Goal: Book appointment/travel/reservation

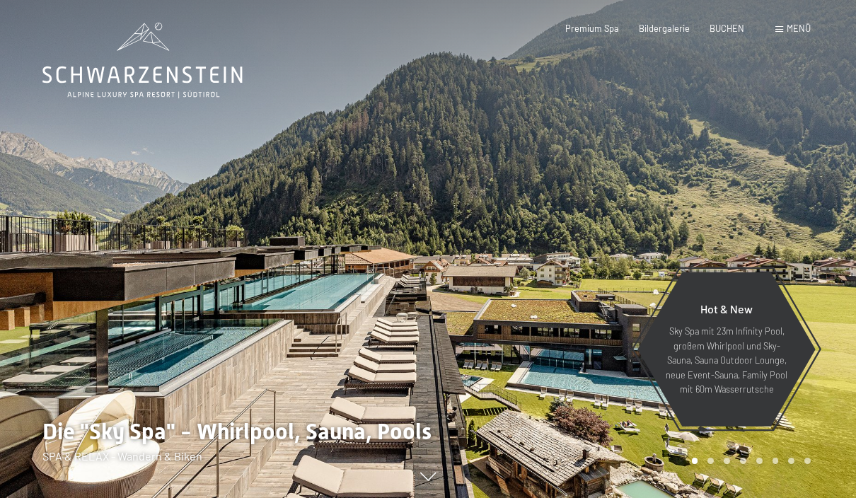
click at [798, 31] on span "Menü" at bounding box center [798, 28] width 24 height 11
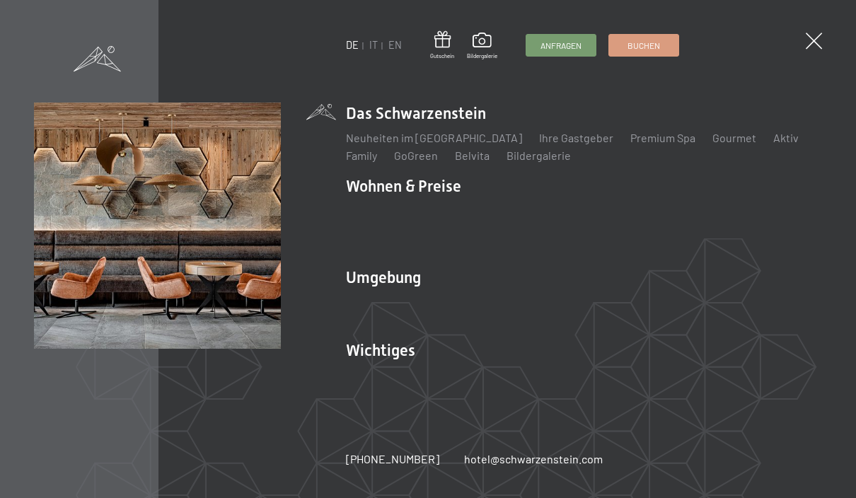
click at [583, 380] on link "Webcam & Wetter" at bounding box center [579, 374] width 89 height 13
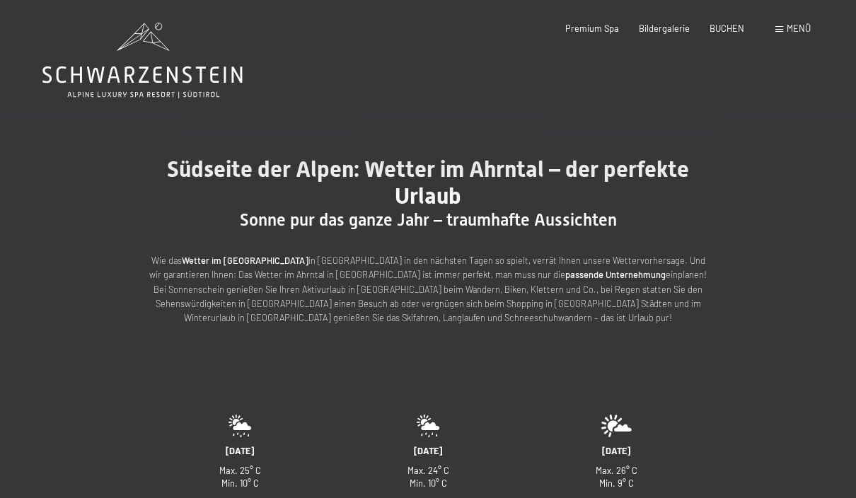
click at [738, 29] on span "BUCHEN" at bounding box center [726, 28] width 35 height 11
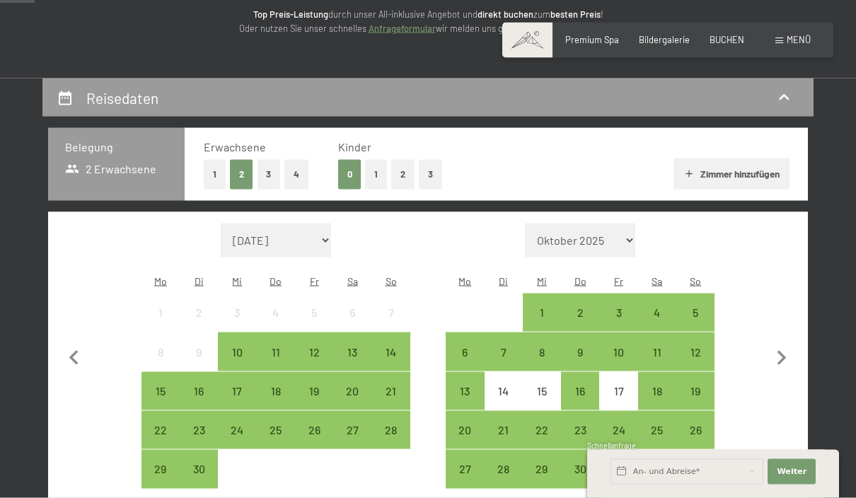
scroll to position [192, 0]
click at [389, 346] on div "14" at bounding box center [390, 363] width 35 height 35
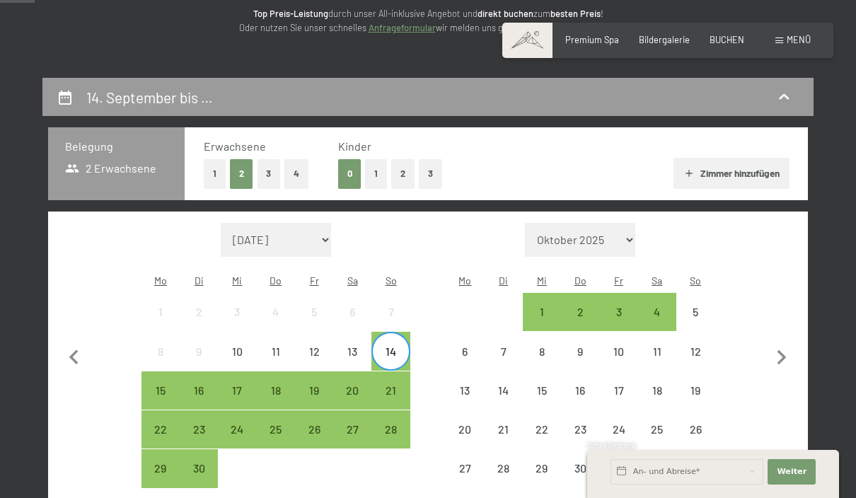
click at [394, 385] on div "21" at bounding box center [390, 402] width 35 height 35
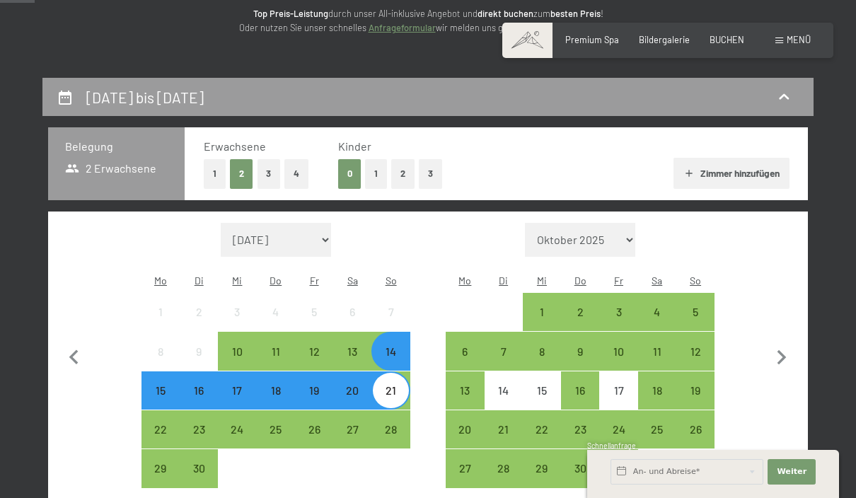
click at [391, 346] on div "14" at bounding box center [390, 363] width 35 height 35
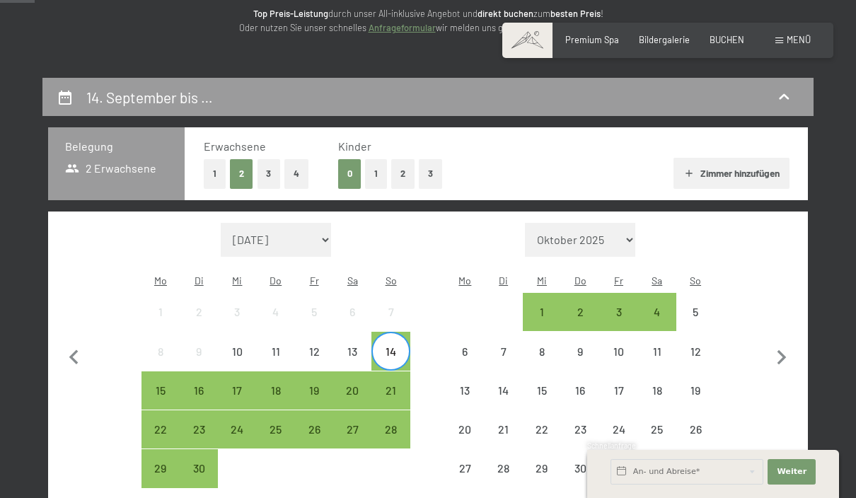
click at [350, 385] on div "20" at bounding box center [352, 402] width 35 height 35
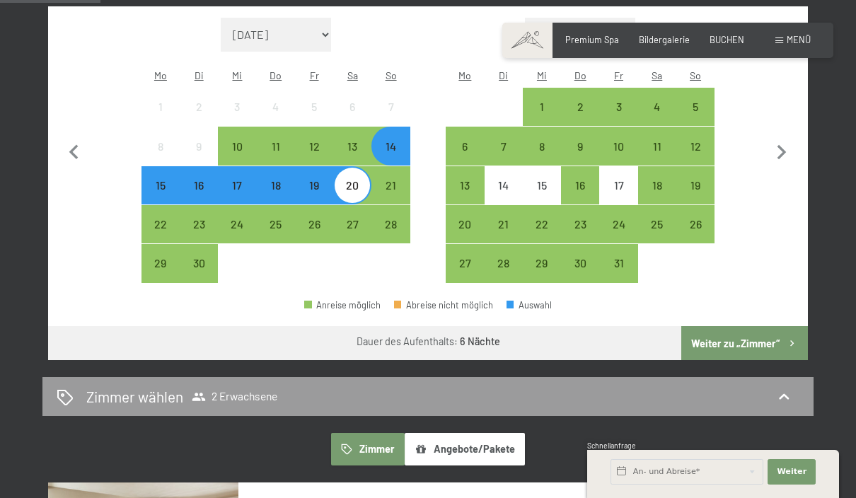
click at [767, 329] on button "Weiter zu „Zimmer“" at bounding box center [744, 343] width 127 height 34
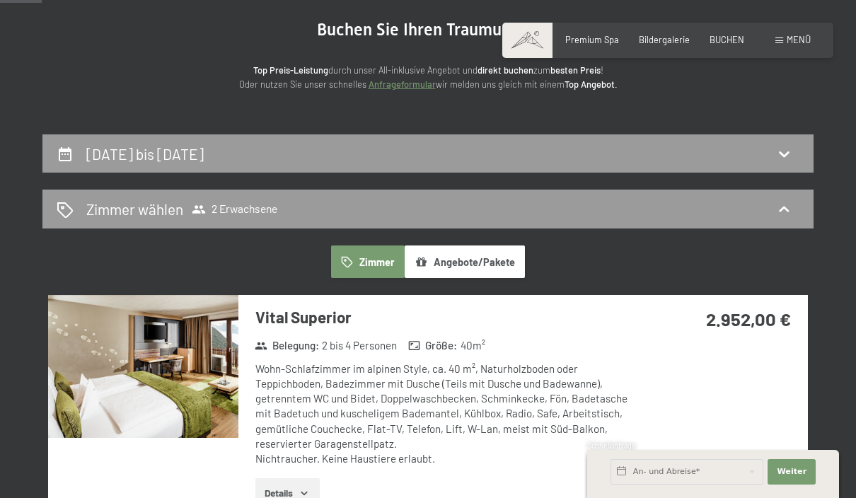
scroll to position [0, 0]
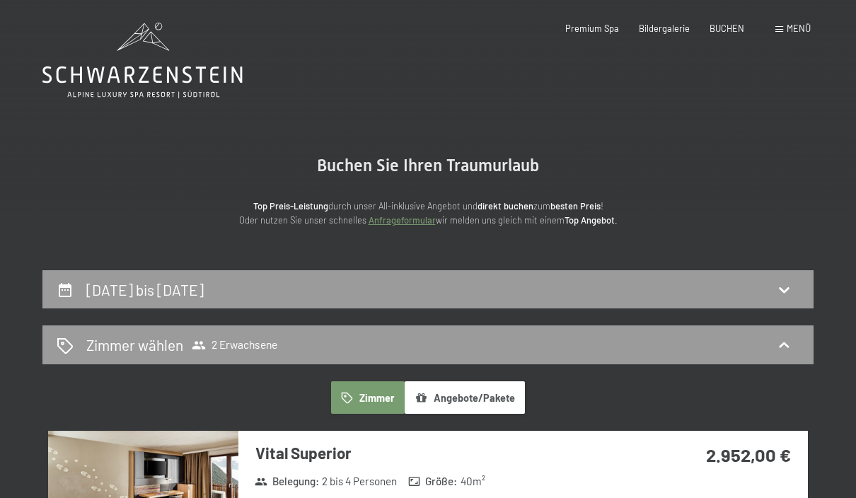
click at [791, 286] on icon at bounding box center [783, 289] width 17 height 17
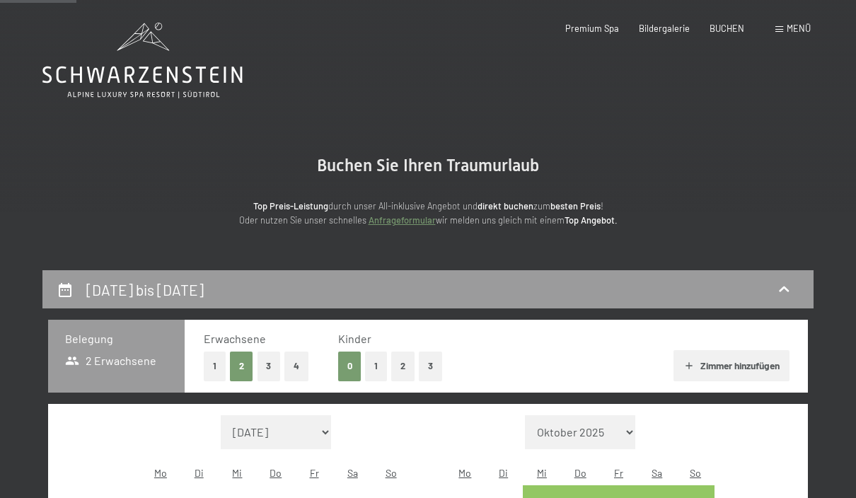
scroll to position [269, 0]
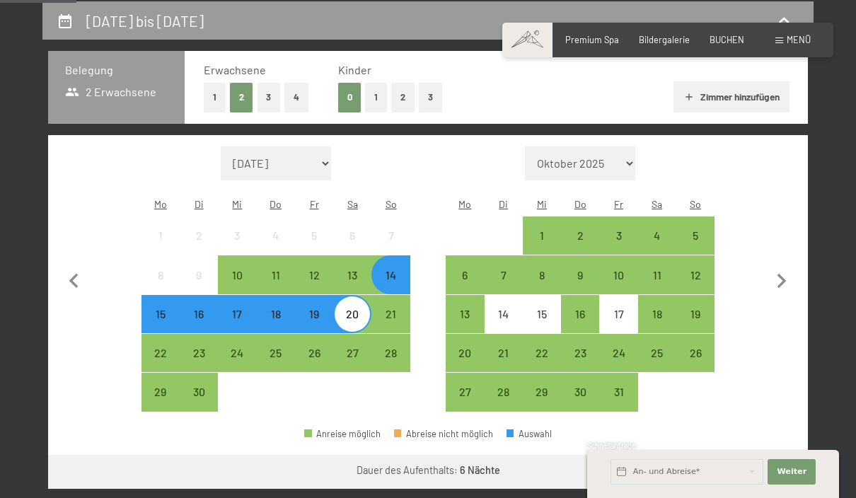
click at [391, 269] on div "14" at bounding box center [390, 286] width 35 height 35
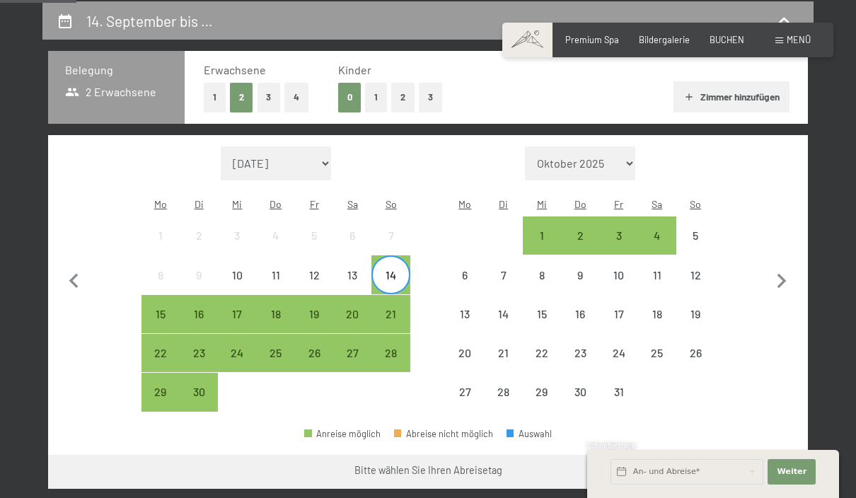
click at [397, 269] on div "14" at bounding box center [390, 286] width 35 height 35
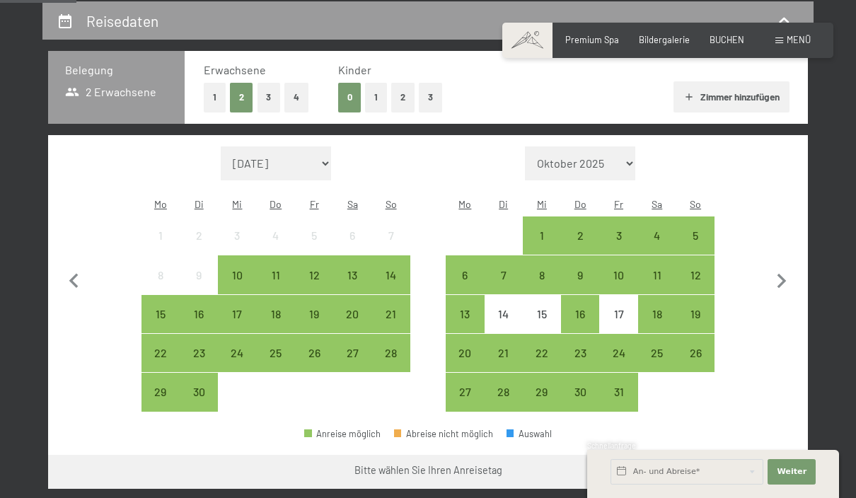
click at [274, 308] on div "18" at bounding box center [275, 325] width 35 height 35
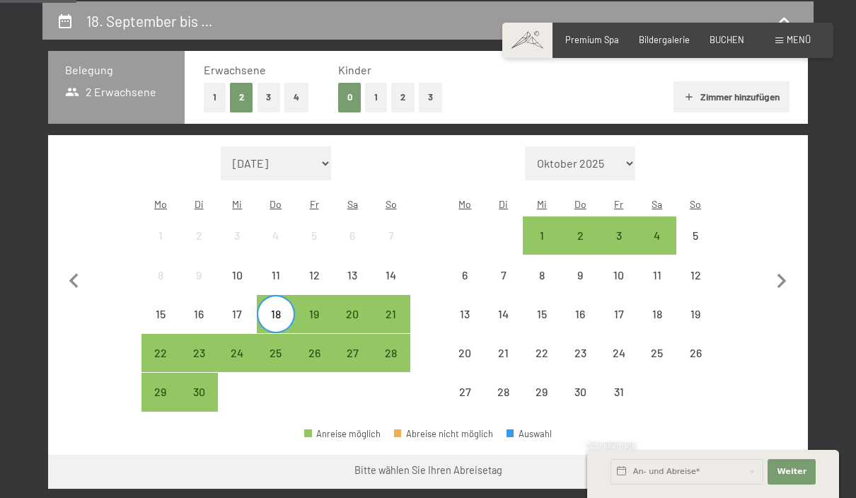
click at [390, 269] on div "14" at bounding box center [390, 286] width 35 height 35
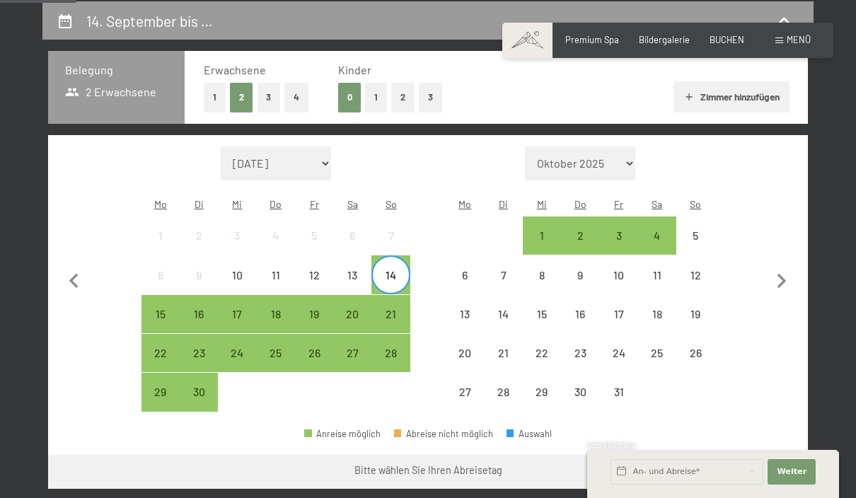
click at [272, 308] on div "18" at bounding box center [275, 325] width 35 height 35
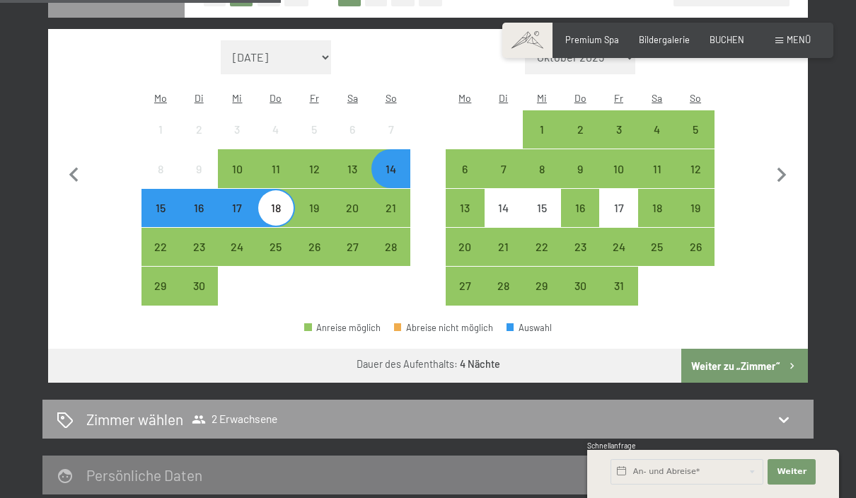
click at [760, 363] on button "Weiter zu „Zimmer“" at bounding box center [744, 366] width 127 height 34
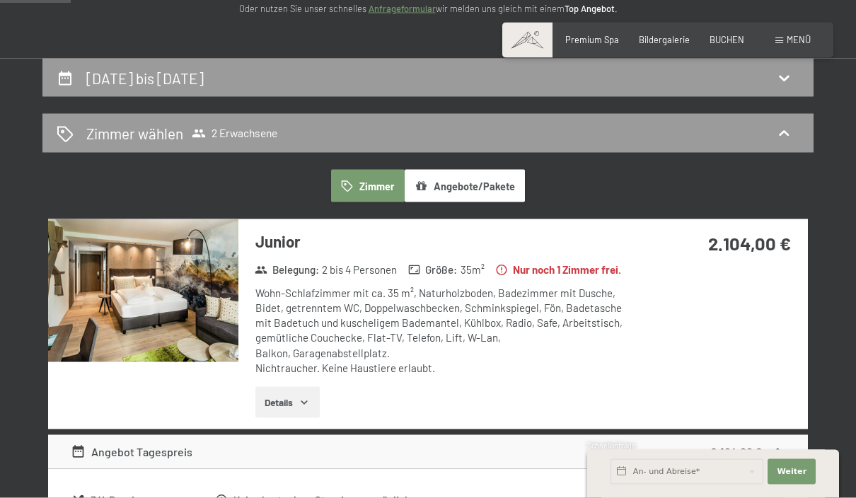
scroll to position [0, 0]
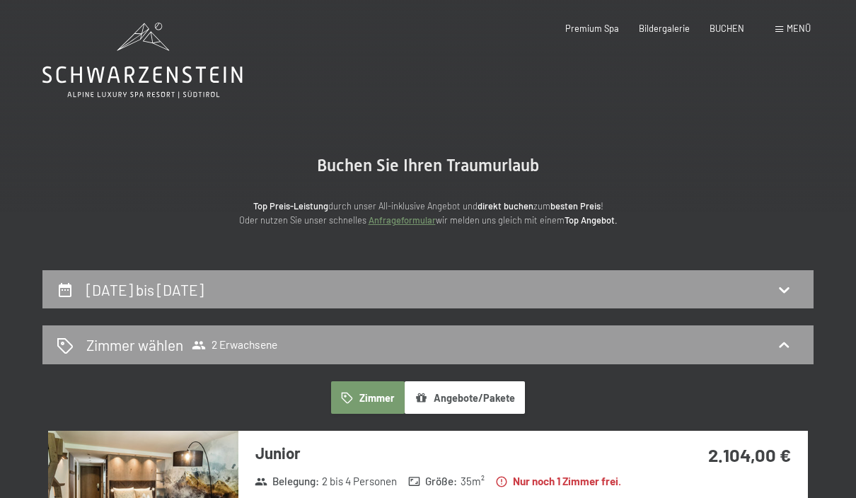
click at [792, 289] on icon at bounding box center [783, 289] width 17 height 17
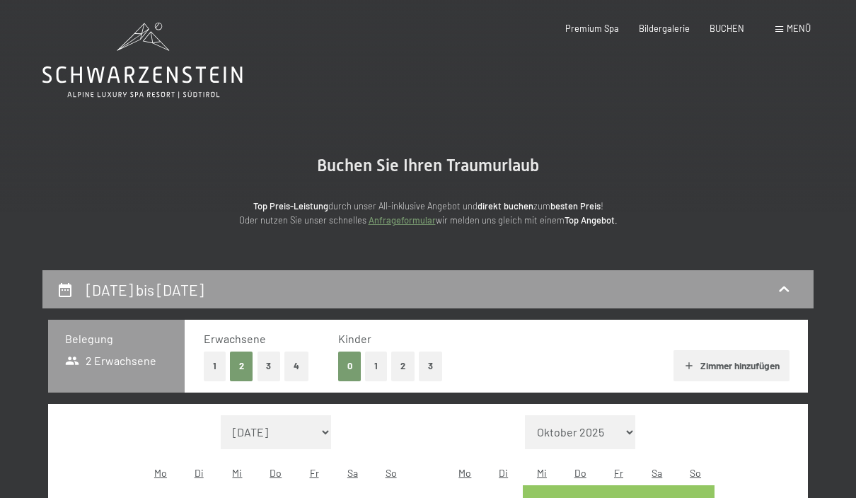
scroll to position [269, 0]
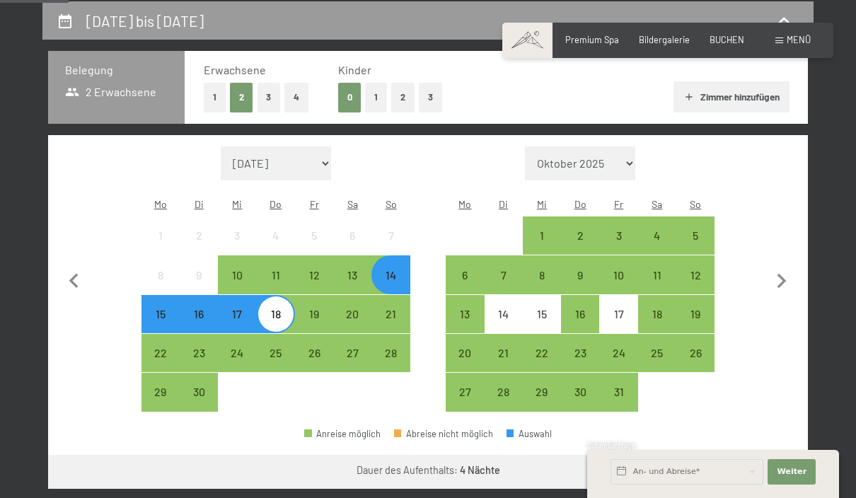
click at [282, 308] on div "18" at bounding box center [275, 325] width 35 height 35
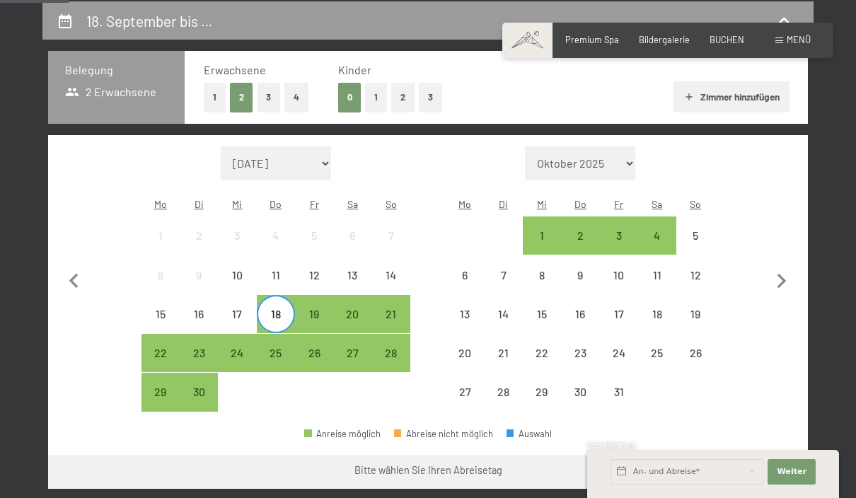
click at [163, 347] on div "22" at bounding box center [160, 364] width 35 height 35
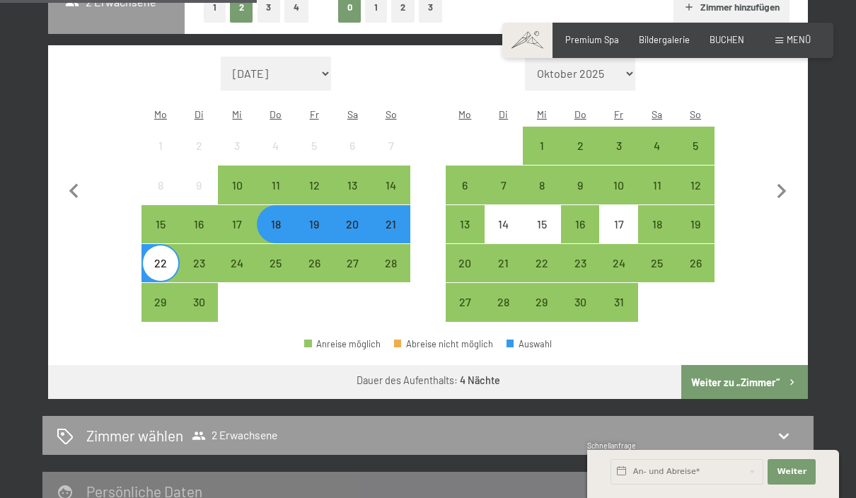
click at [769, 368] on button "Weiter zu „Zimmer“" at bounding box center [744, 382] width 127 height 34
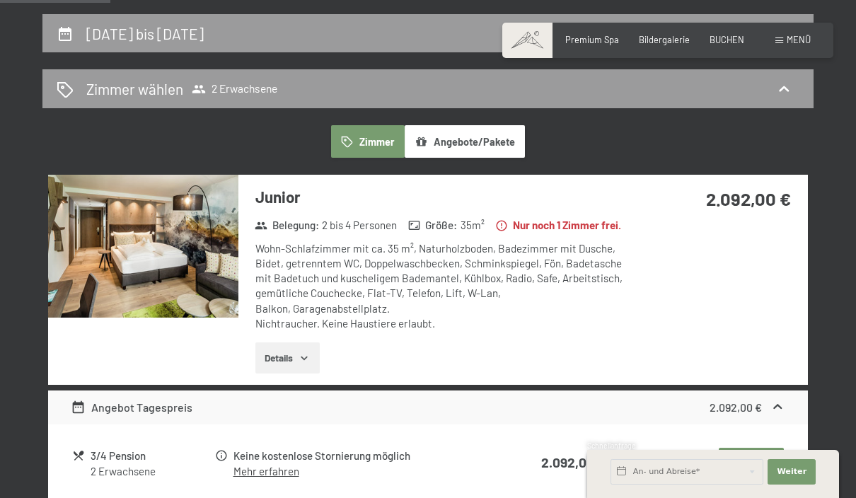
scroll to position [0, 0]
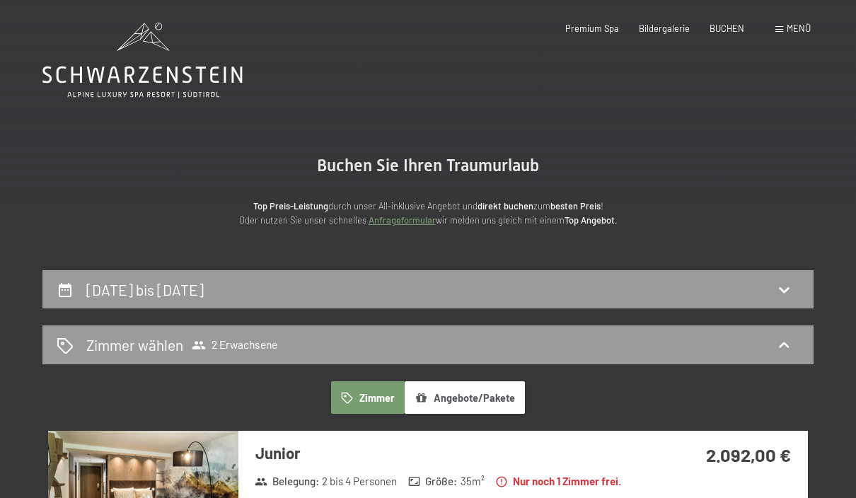
click at [796, 27] on span "Menü" at bounding box center [798, 28] width 24 height 11
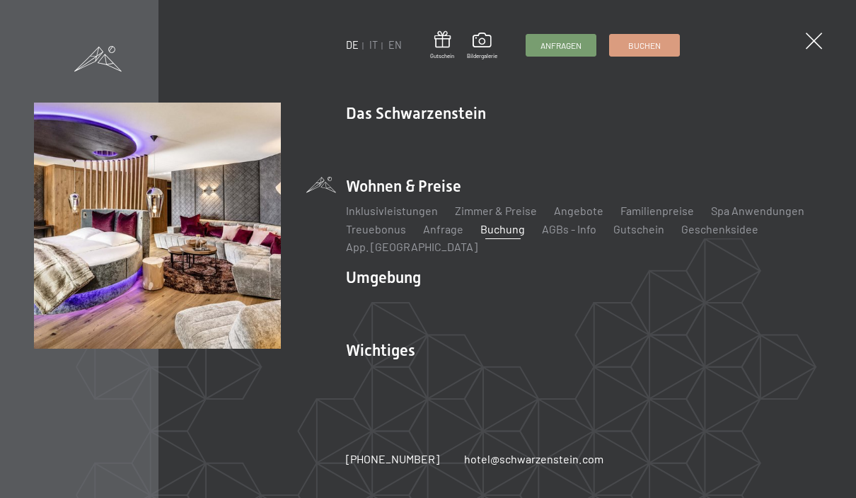
click at [751, 215] on link "Spa Anwendungen" at bounding box center [757, 210] width 93 height 13
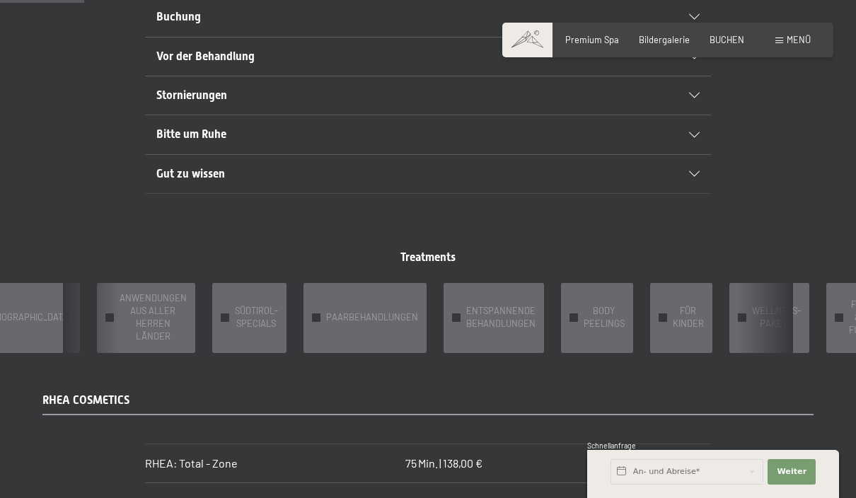
scroll to position [867, 0]
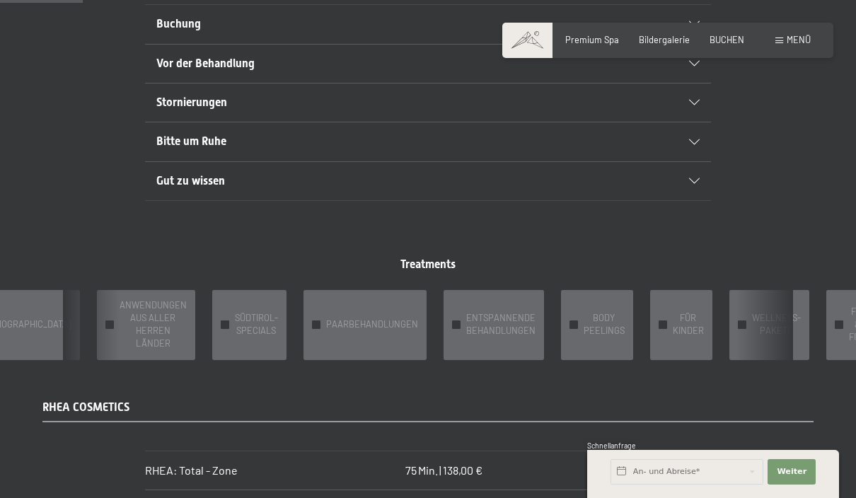
click at [729, 324] on div "✓ WELLNESS-PAKETE" at bounding box center [769, 325] width 80 height 70
click at [752, 320] on span "WELLNESS-PAKETE" at bounding box center [776, 324] width 49 height 25
click at [729, 323] on div "✓ WELLNESS-PAKETE" at bounding box center [769, 325] width 80 height 70
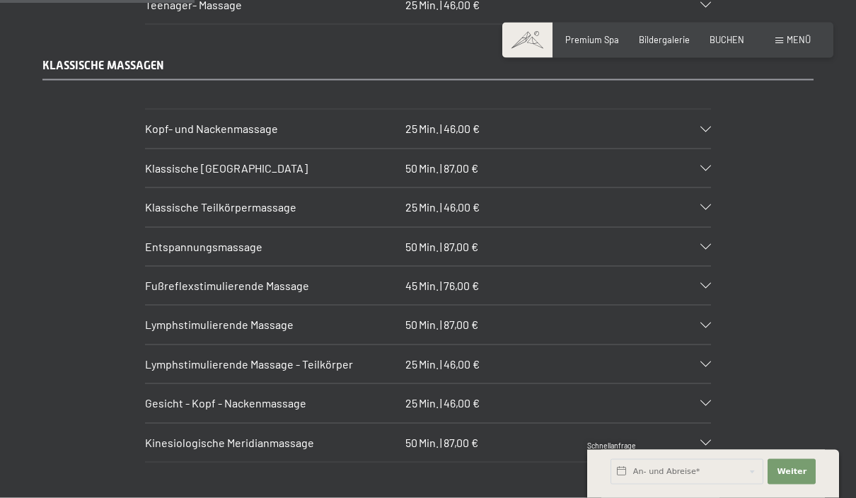
scroll to position [2045, 0]
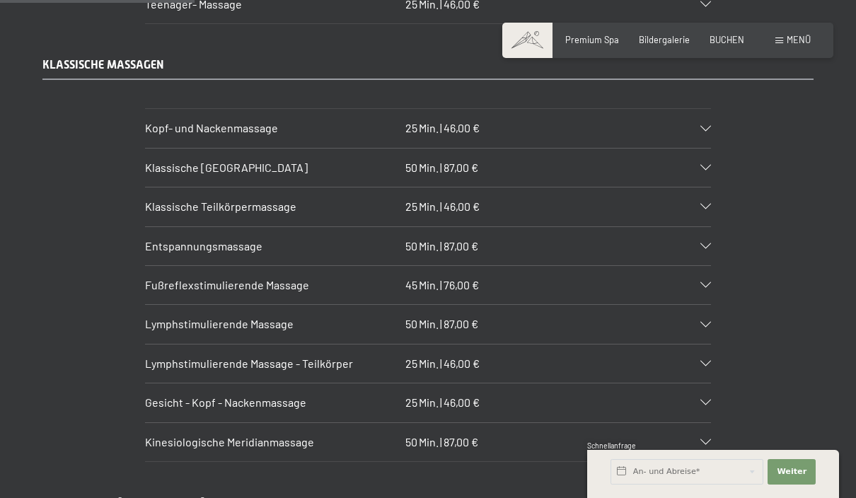
click at [695, 160] on div "Klassische Ganzkörpermassage 50 Min. | 87,00 €" at bounding box center [428, 168] width 566 height 38
click at [702, 165] on icon at bounding box center [705, 168] width 11 height 6
click at [708, 160] on div "Klassische Ganzkörpermassage 50 Min. | 87,00 €" at bounding box center [428, 168] width 566 height 38
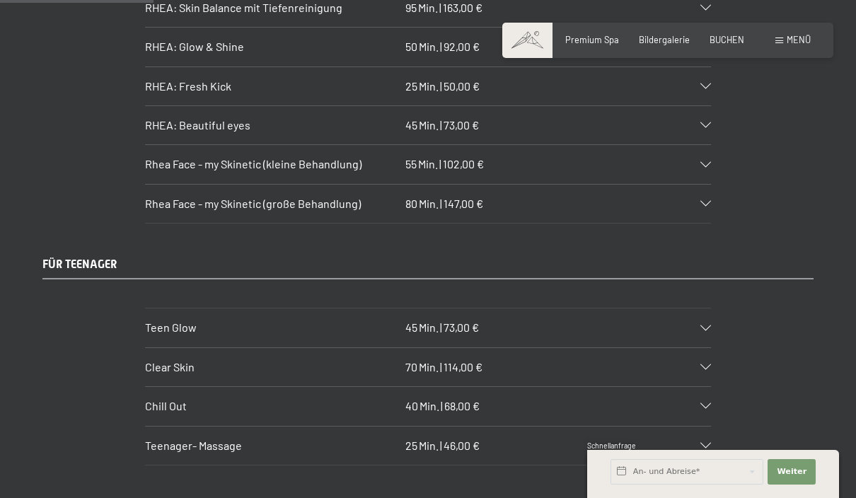
scroll to position [1556, 0]
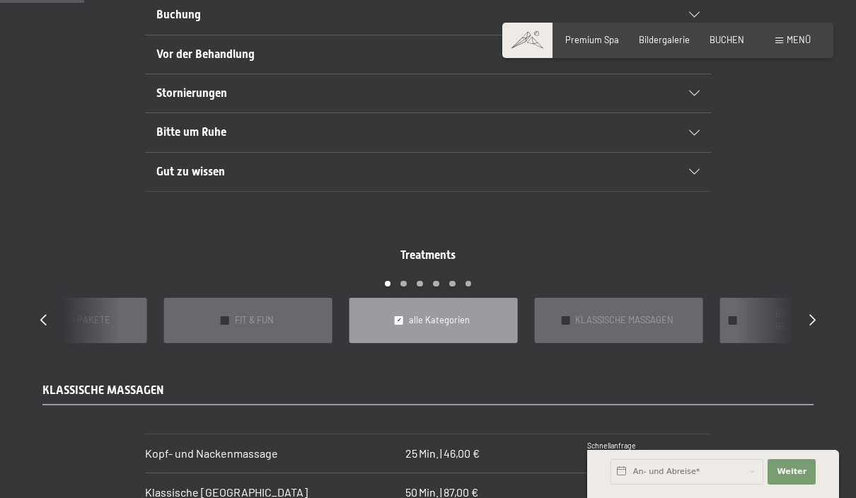
scroll to position [877, 0]
click at [814, 313] on icon at bounding box center [812, 318] width 6 height 11
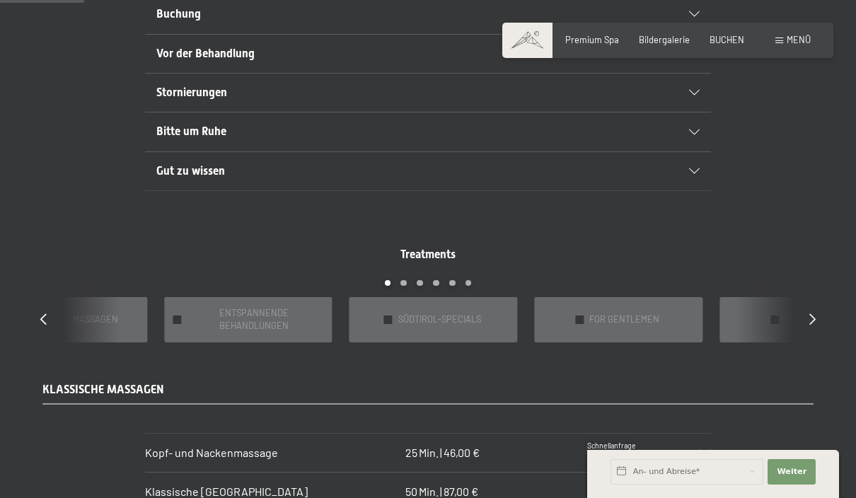
click at [811, 315] on div at bounding box center [812, 319] width 6 height 16
click at [811, 314] on div at bounding box center [812, 319] width 6 height 16
click at [813, 313] on icon at bounding box center [812, 318] width 6 height 11
click at [811, 314] on div at bounding box center [812, 319] width 6 height 16
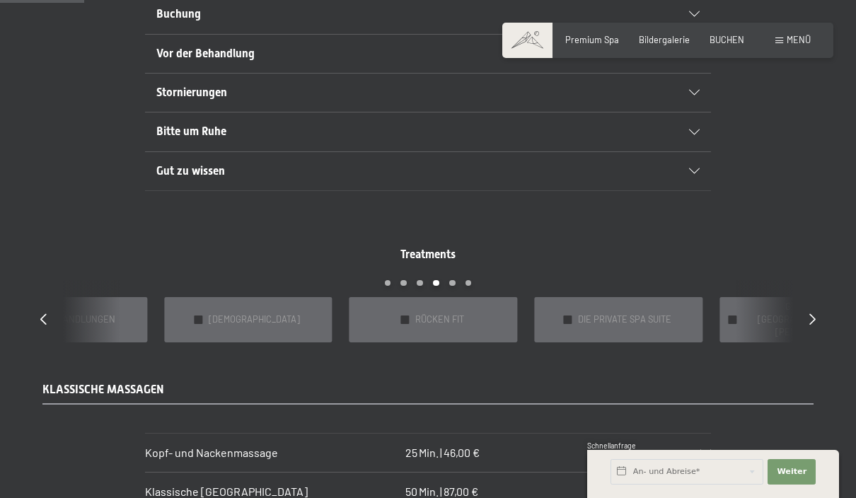
click at [401, 313] on div "✓ RÜCKEN FIT" at bounding box center [433, 319] width 168 height 45
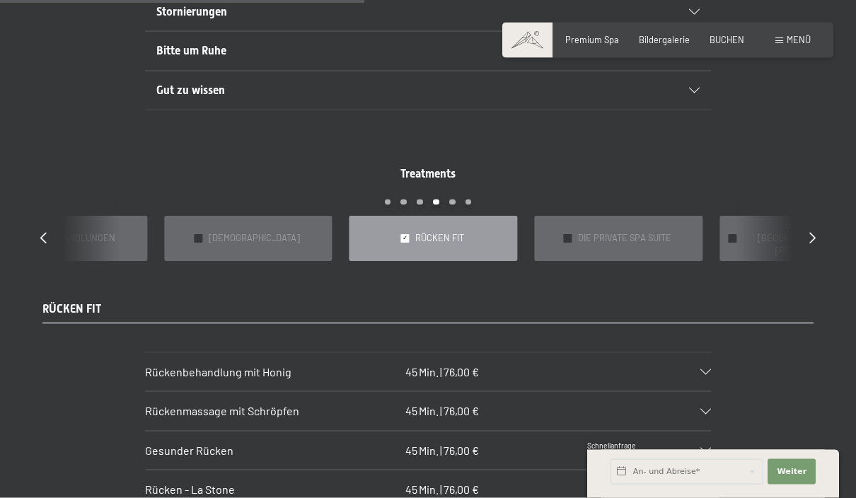
click at [410, 233] on div "✓ RÜCKEN FIT" at bounding box center [433, 238] width 168 height 45
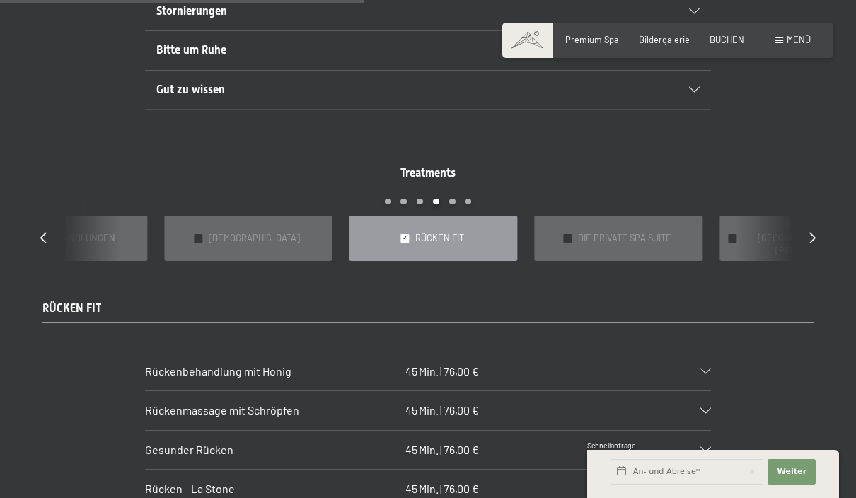
click at [404, 234] on span "✓" at bounding box center [404, 238] width 5 height 8
click at [484, 221] on div "✓ RÜCKEN FIT" at bounding box center [433, 238] width 168 height 45
click at [487, 236] on div "✓ RÜCKEN FIT" at bounding box center [433, 238] width 168 height 45
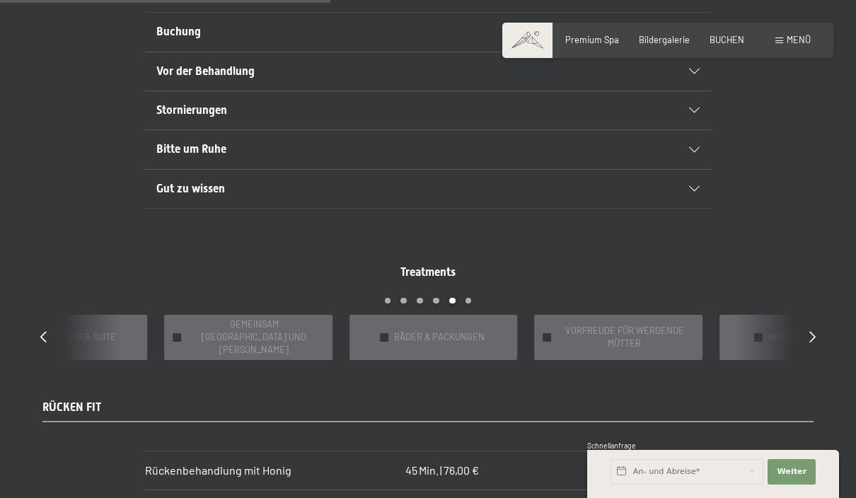
scroll to position [854, 0]
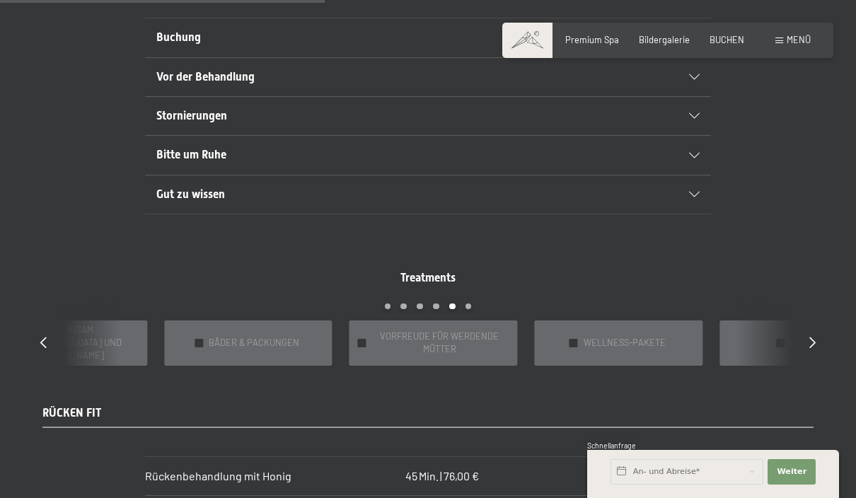
click at [621, 337] on span "WELLNESS-PAKETE" at bounding box center [624, 343] width 82 height 13
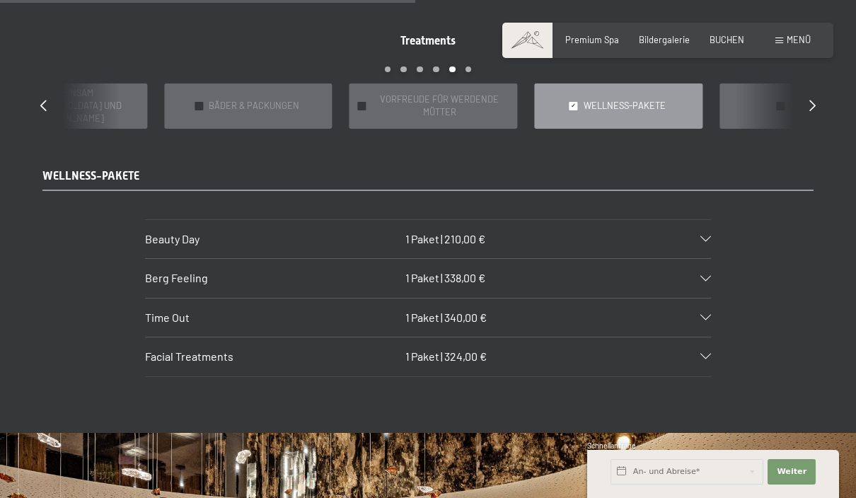
scroll to position [1088, 0]
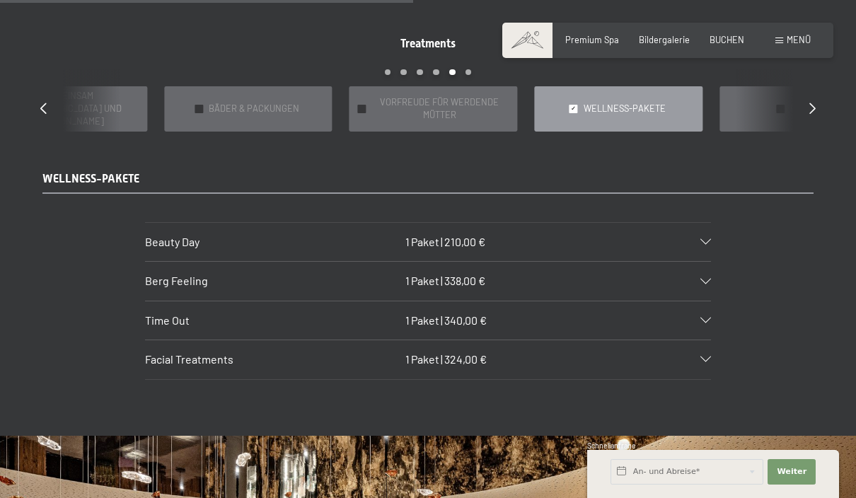
click at [707, 231] on div "Beauty Day 1 Paket | 210,00 €" at bounding box center [428, 242] width 566 height 38
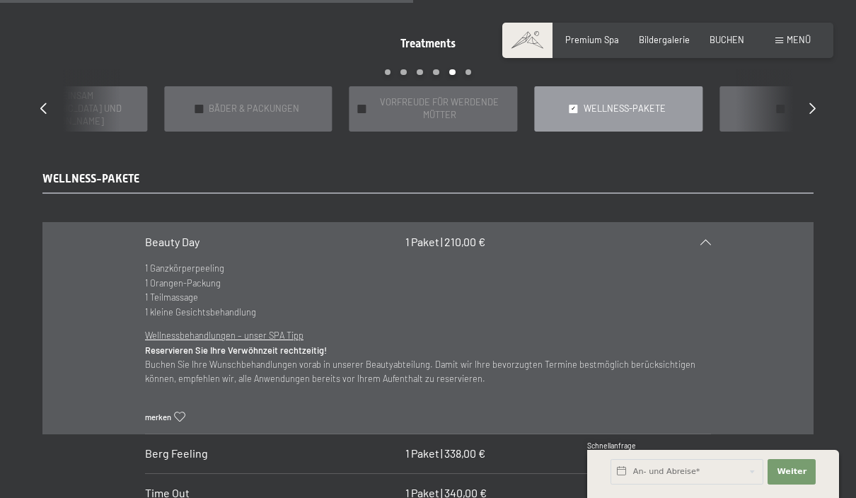
click at [806, 93] on div "Treatments slide 22 to 26 of 22 ✓ BÄDER & PACKUNGEN ✓ VORFREUDE FÜR WERDENDE MÜ…" at bounding box center [428, 83] width 815 height 95
click at [815, 102] on icon at bounding box center [812, 107] width 6 height 11
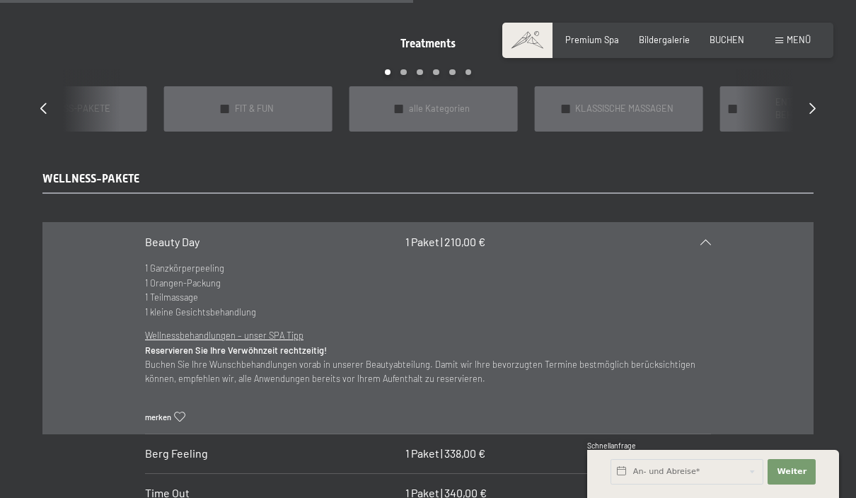
click at [586, 106] on div "✓ KLASSISCHE MASSAGEN" at bounding box center [618, 108] width 168 height 45
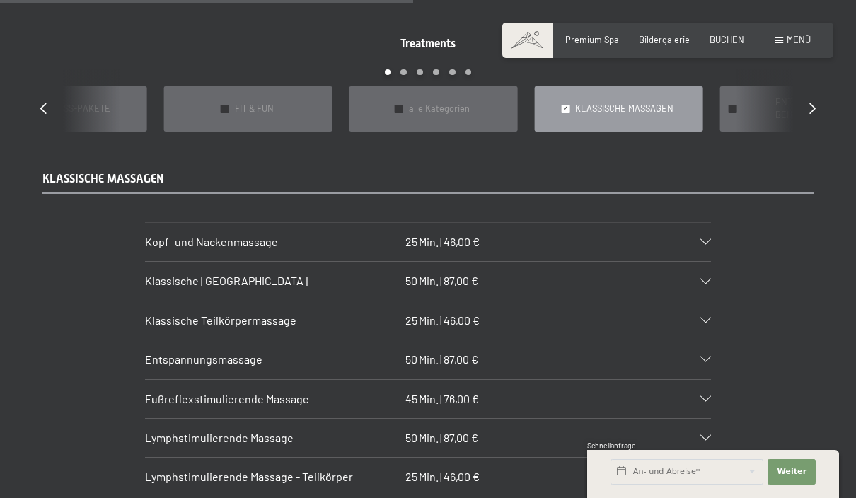
click at [700, 277] on div "Klassische Ganzkörpermassage 50 Min. | 87,00 €" at bounding box center [428, 281] width 566 height 38
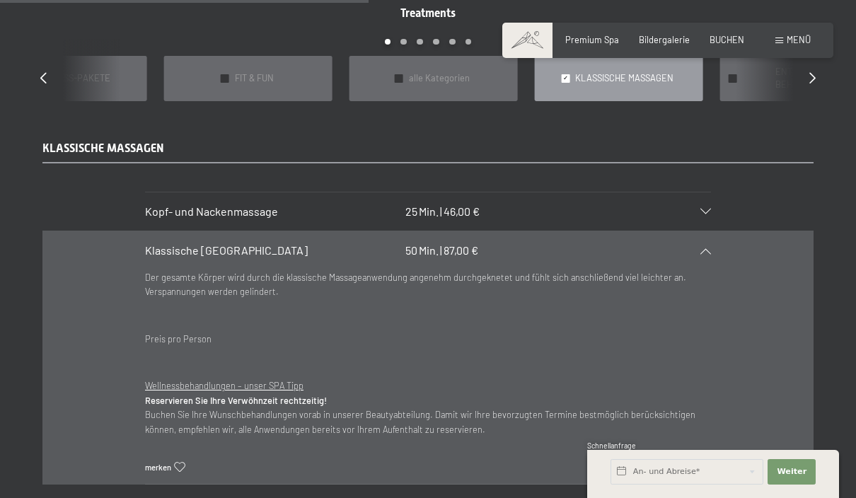
scroll to position [1119, 0]
click at [691, 236] on div "Klassische Ganzkörpermassage 50 Min. | 87,00 €" at bounding box center [428, 250] width 566 height 38
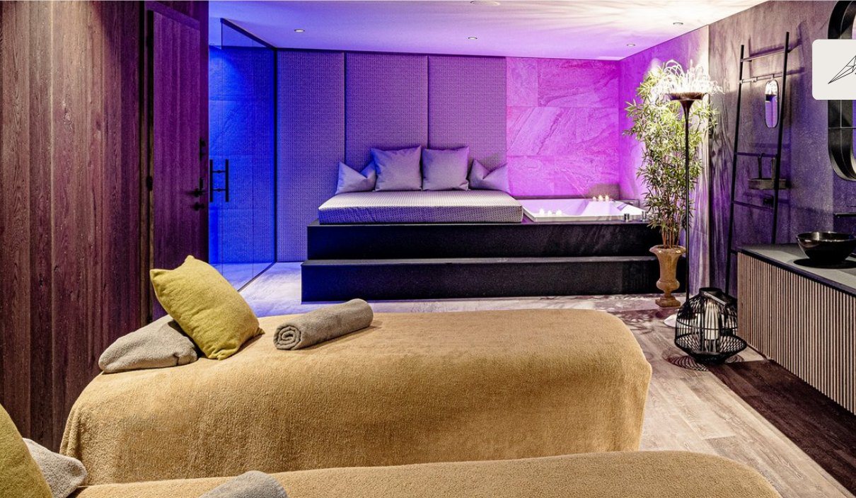
scroll to position [0, 0]
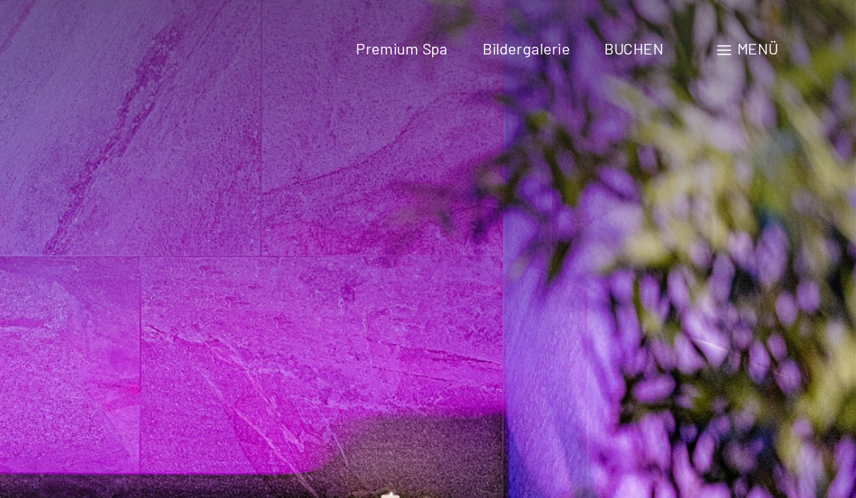
click at [775, 34] on div "Menü" at bounding box center [792, 29] width 35 height 13
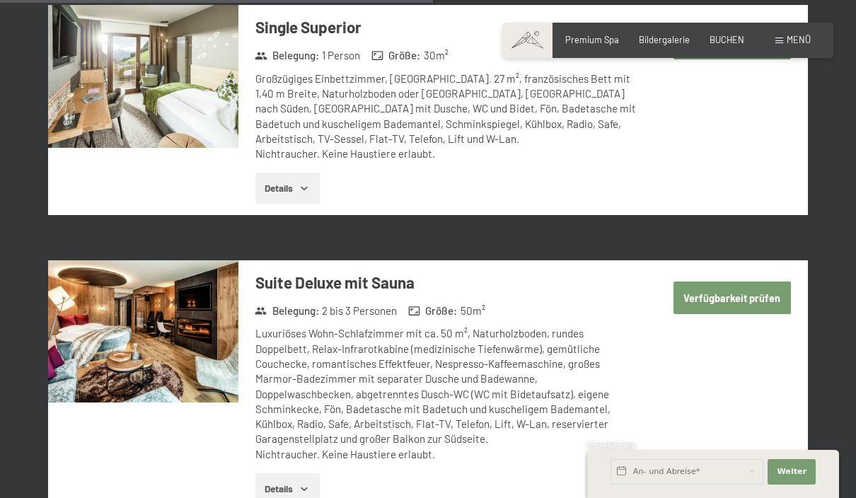
scroll to position [2449, 0]
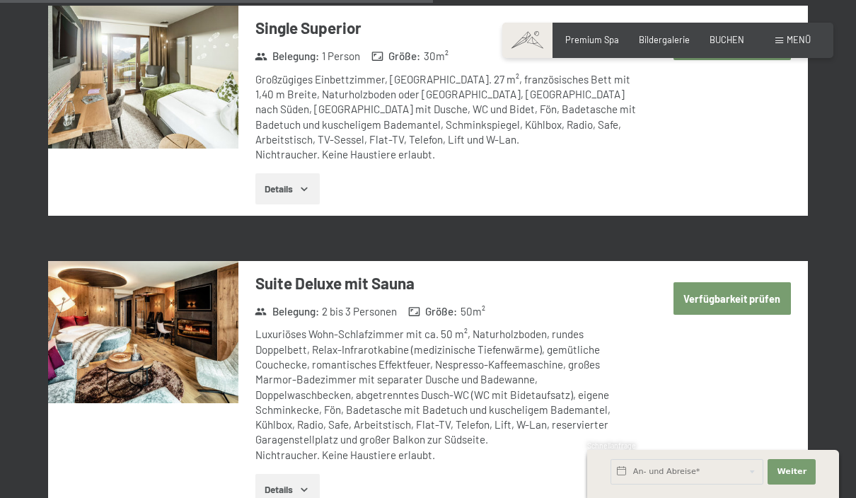
click at [799, 42] on span "Menü" at bounding box center [798, 39] width 24 height 11
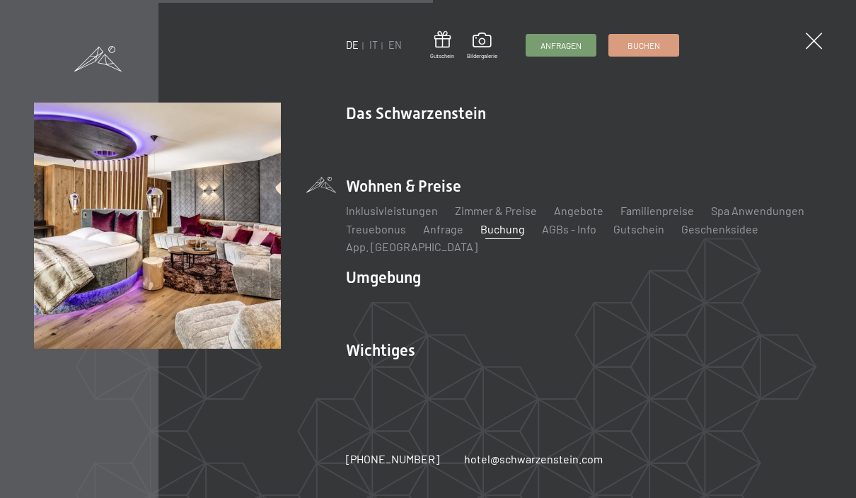
click at [753, 217] on link "Spa Anwendungen" at bounding box center [757, 210] width 93 height 13
